Goal: Task Accomplishment & Management: Manage account settings

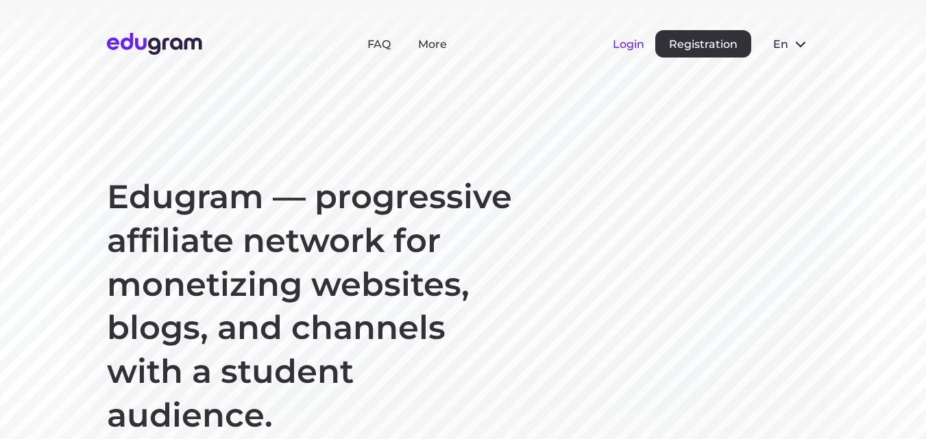
click at [628, 49] on button "Login" at bounding box center [629, 44] width 32 height 13
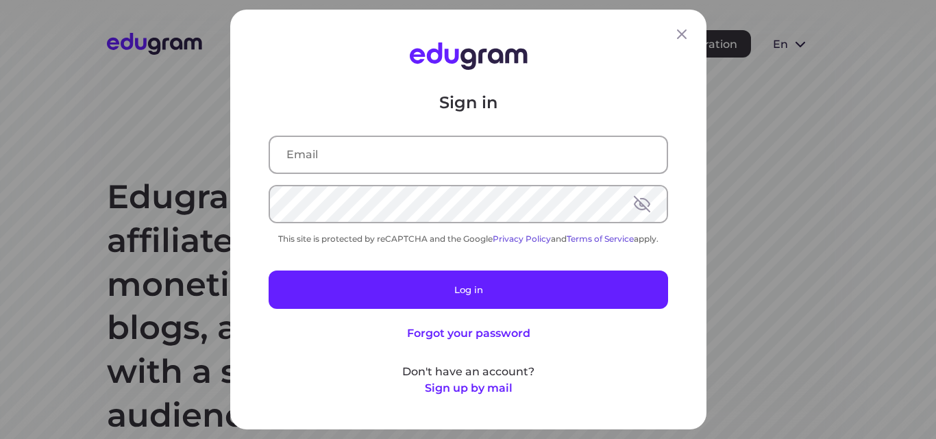
type input "[EMAIL_ADDRESS][DOMAIN_NAME]"
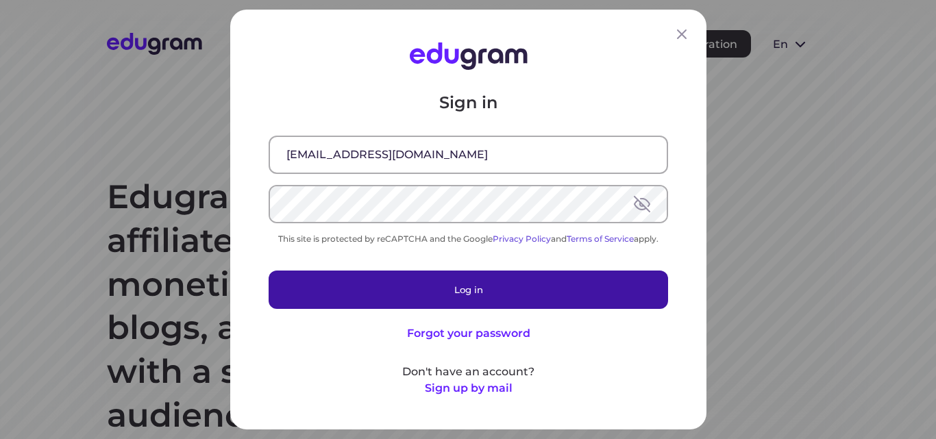
click at [466, 284] on button "Log in" at bounding box center [469, 290] width 400 height 38
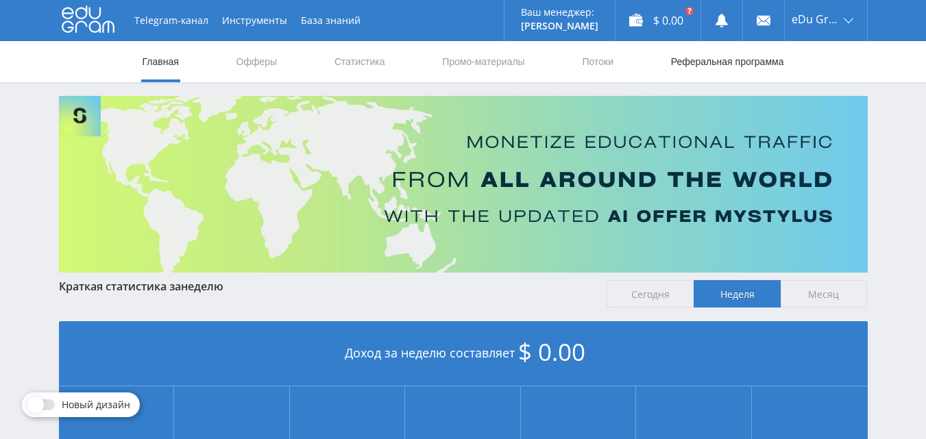
click at [737, 58] on link "Реферальная программа" at bounding box center [728, 61] width 116 height 41
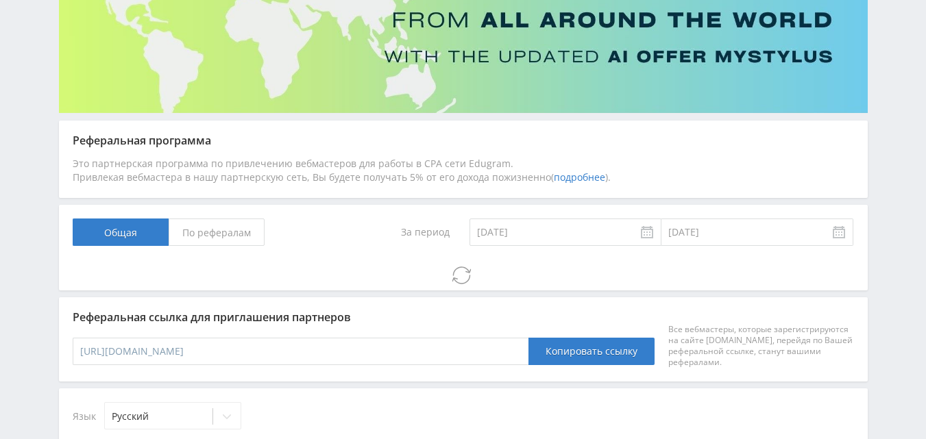
scroll to position [291, 0]
